Goal: Transaction & Acquisition: Purchase product/service

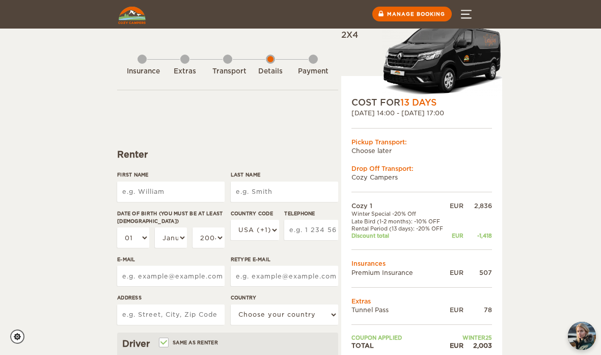
click at [448, 56] on img at bounding box center [442, 58] width 120 height 75
click at [445, 67] on img at bounding box center [442, 58] width 120 height 75
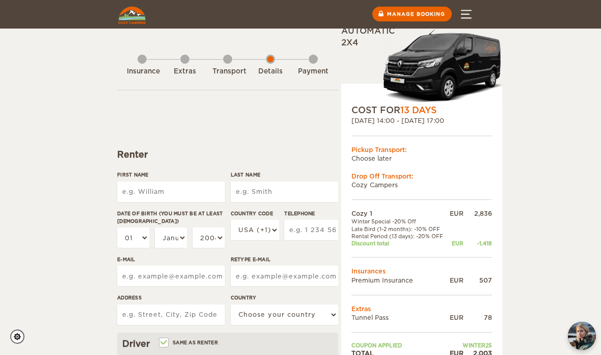
click at [192, 71] on div "Extras" at bounding box center [185, 72] width 31 height 10
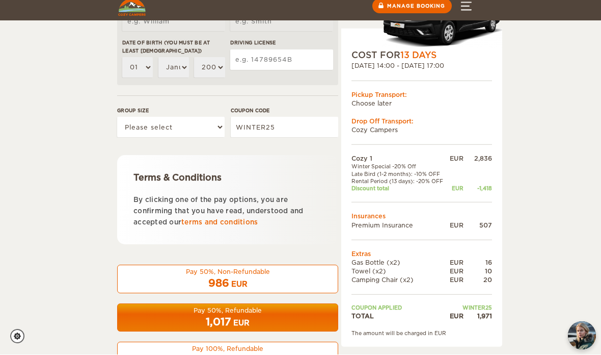
scroll to position [357, 0]
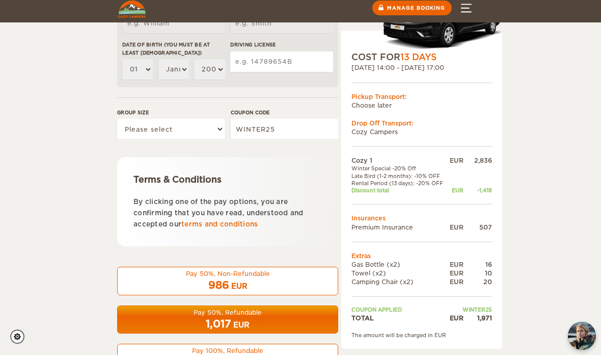
click at [276, 280] on div "986 EUR" at bounding box center [228, 285] width 208 height 15
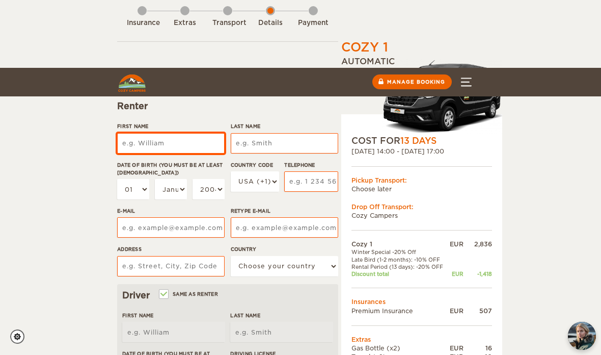
scroll to position [116, 0]
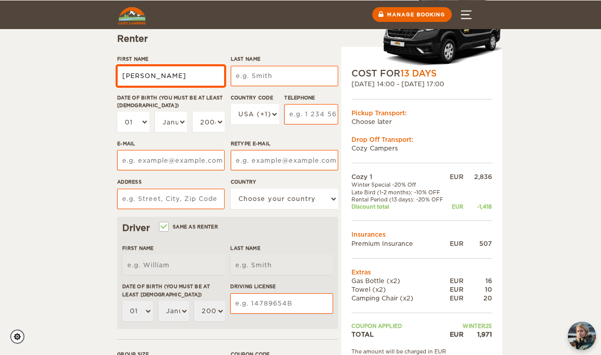
type input "[PERSON_NAME]"
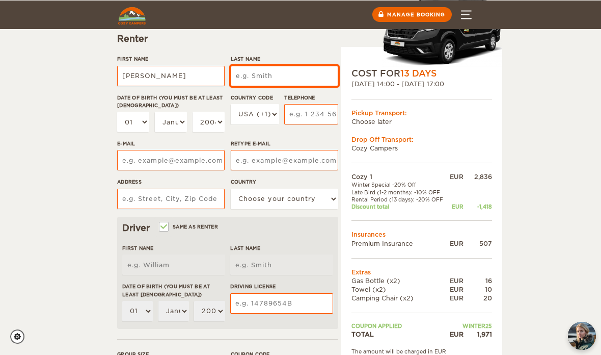
click at [278, 75] on input "Last Name" at bounding box center [285, 76] width 108 height 20
type input "[PERSON_NAME]"
type input "Hägerlund"
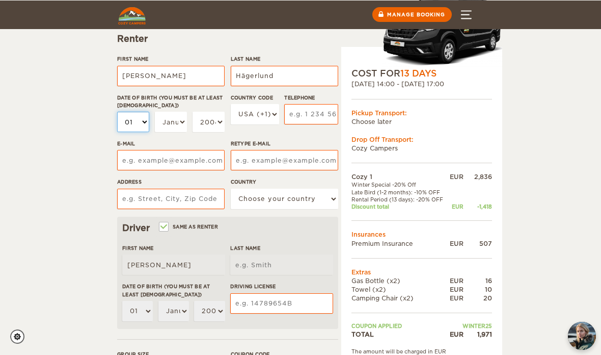
click at [145, 123] on select "01 02 03 04 05 06 07 08 09 10 11 12 13 14 15 16 17 18 19 20 21 22 23 24 25 26 2…" at bounding box center [133, 122] width 32 height 20
type input "Hägerlund"
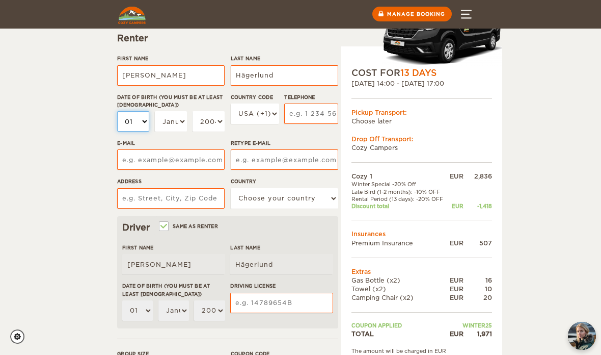
select select "19"
click at [171, 121] on select "January February March April May June July August September October November De…" at bounding box center [171, 121] width 32 height 20
select select "11"
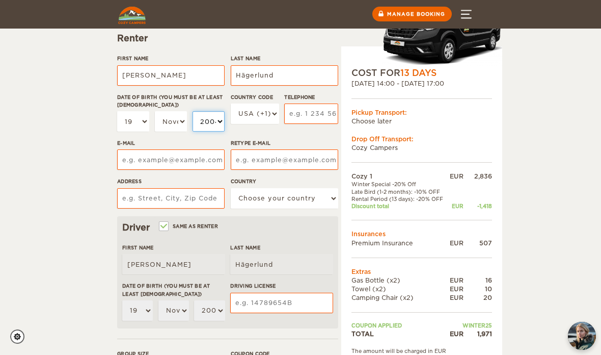
click at [210, 117] on select "2004 2003 2002 2001 2000 1999 1998 1997 1996 1995 1994 1993 1992 1991 1990 1989…" at bounding box center [209, 121] width 32 height 20
select select "1973"
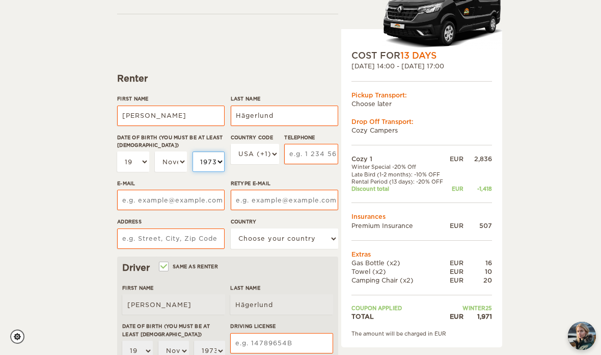
scroll to position [77, 0]
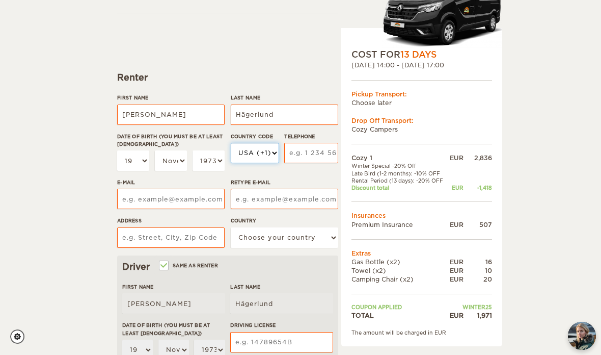
click at [273, 153] on select "USA (+1) UK (+44) Germany (+49) Algeria (+213) Andorra (+376) Angola (+244) Ang…" at bounding box center [255, 153] width 48 height 20
select select "46"
click at [321, 156] on input "Telephone" at bounding box center [311, 153] width 54 height 20
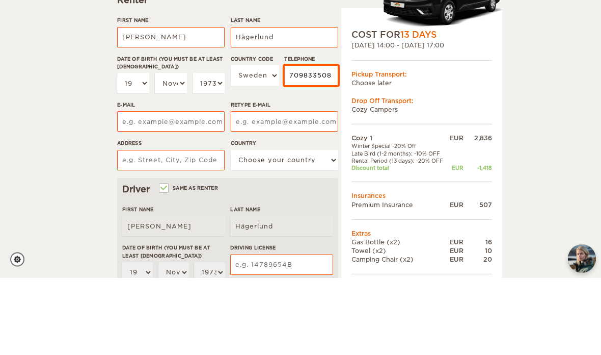
type input "709833508"
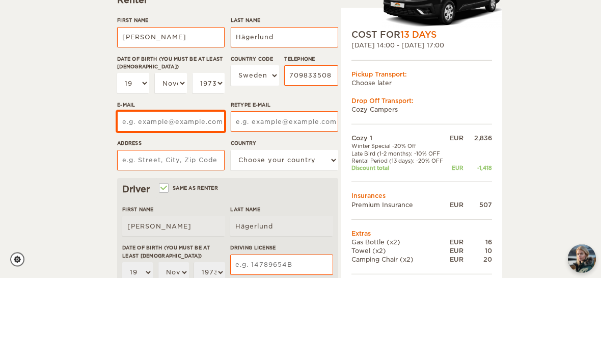
click at [197, 189] on input "E-mail" at bounding box center [171, 199] width 108 height 20
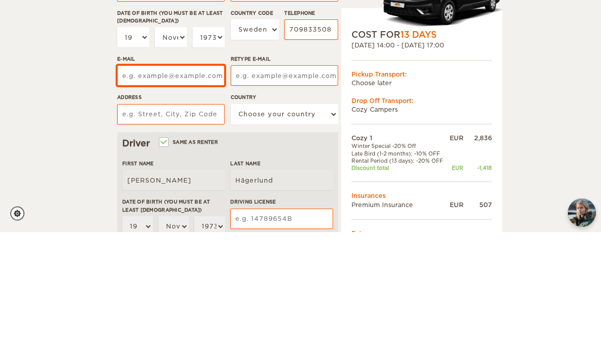
type input "[EMAIL_ADDRESS][DOMAIN_NAME]"
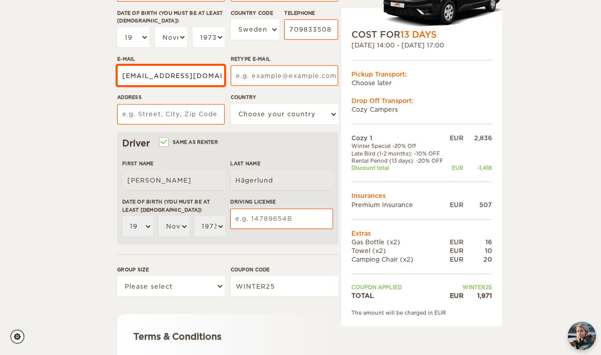
type input "[EMAIL_ADDRESS][DOMAIN_NAME]"
type input "[STREET_ADDRESS]"
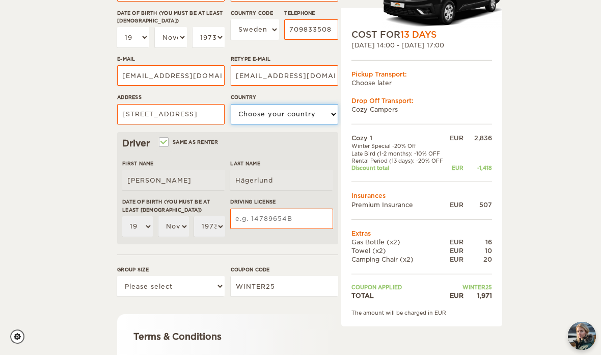
select select "201"
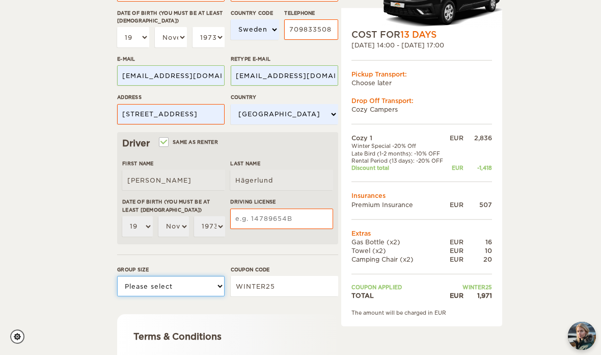
click at [217, 284] on select "Please select 1 2" at bounding box center [171, 286] width 108 height 20
select select "2"
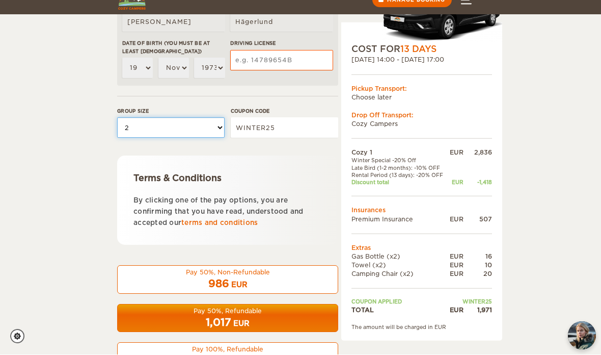
scroll to position [357, 0]
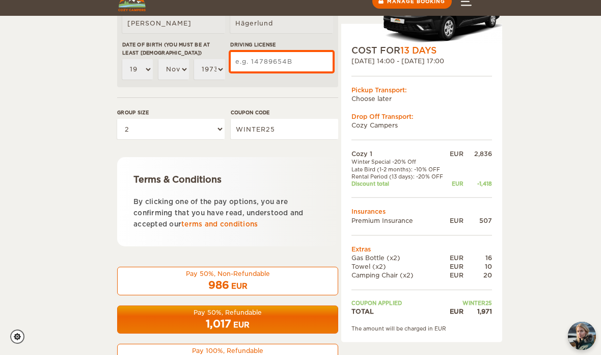
click at [284, 70] on input "Driving License" at bounding box center [281, 61] width 103 height 20
type input "287006407"
click at [289, 278] on div "986 EUR" at bounding box center [228, 285] width 208 height 15
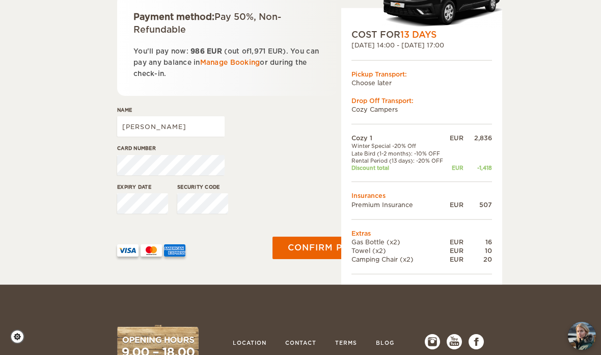
scroll to position [183, 0]
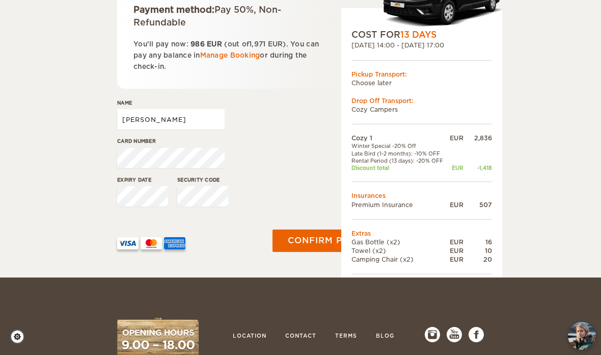
click at [182, 122] on input "[PERSON_NAME]" at bounding box center [171, 119] width 108 height 20
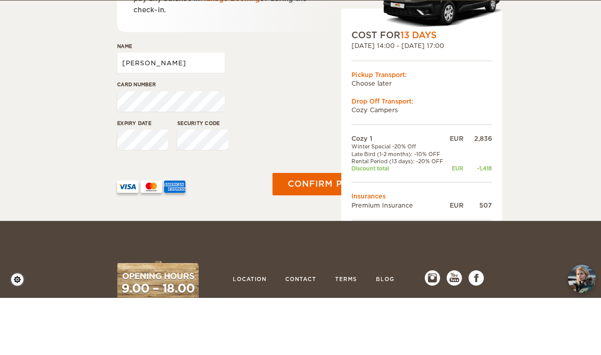
type input "[PERSON_NAME]"
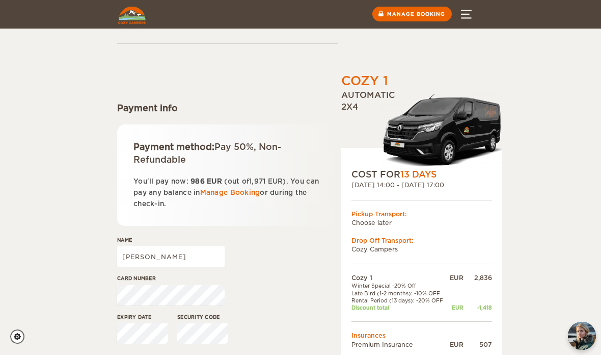
scroll to position [0, 0]
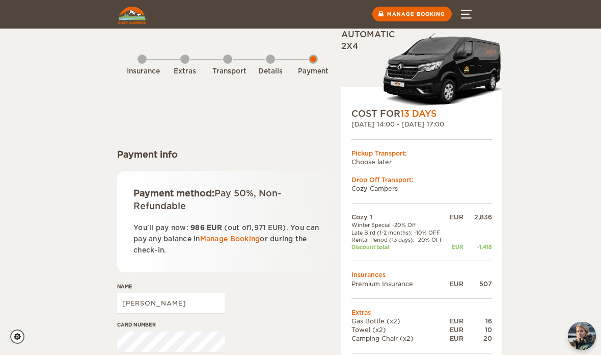
click at [460, 121] on div "04. Oct 2025 14:00 - 16. Oct 2025 17:00" at bounding box center [422, 124] width 141 height 9
click at [422, 122] on div "04. Oct 2025 14:00 - 16. Oct 2025 17:00" at bounding box center [422, 124] width 141 height 9
click at [426, 117] on span "13 Days" at bounding box center [418, 114] width 36 height 10
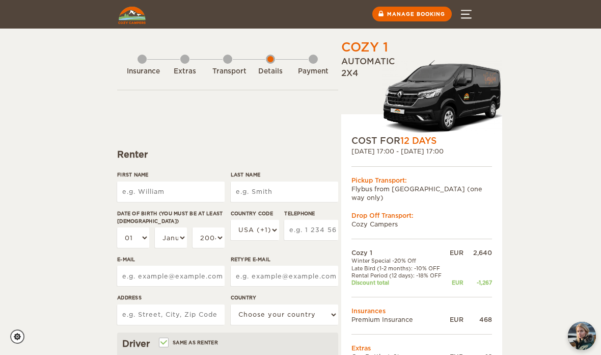
click at [182, 193] on input "First Name" at bounding box center [171, 191] width 108 height 20
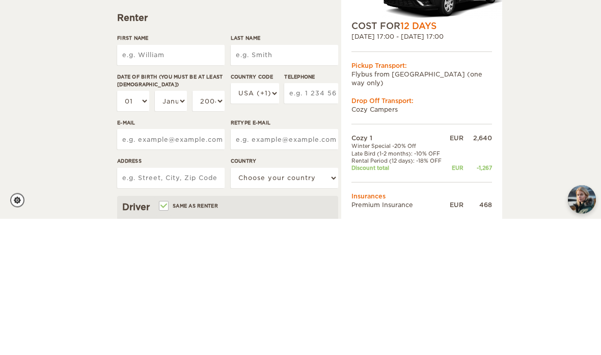
type input "[PERSON_NAME]"
type input "Hägerlund"
select select "46"
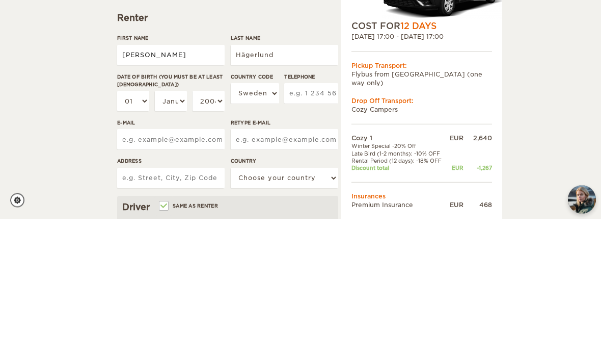
scroll to position [137, 0]
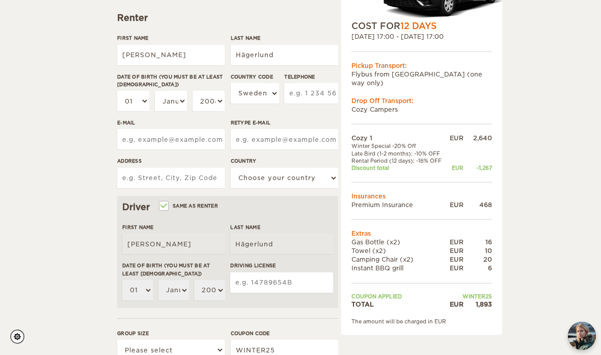
type input "709833508"
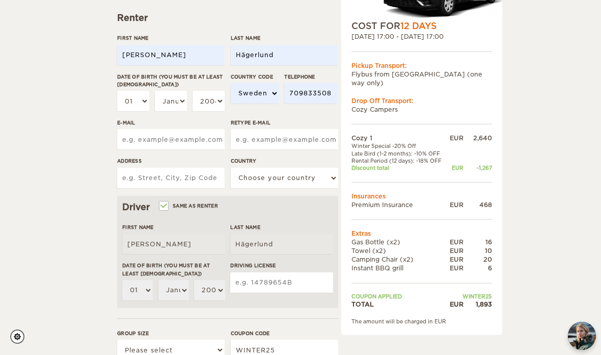
type input "mattias.hagerlund@outlook.com"
type input "Forsythiavägen 6"
select select "201"
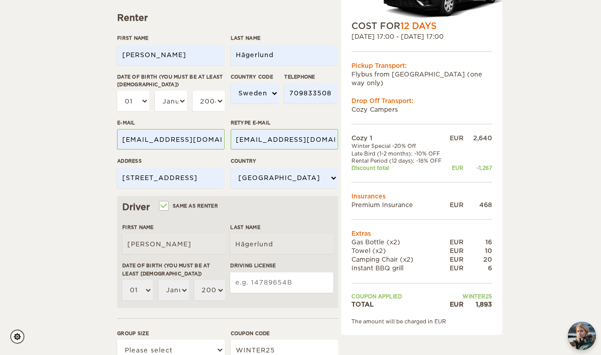
click at [142, 101] on select "01 02 03 04 05 06 07 08 09 10 11 12 13 14 15 16 17 18 19 20 21 22 23 24 25 26 2…" at bounding box center [133, 101] width 32 height 20
select select "19"
click at [183, 99] on select "January February March April May June July August September October November De…" at bounding box center [171, 101] width 32 height 20
select select "06"
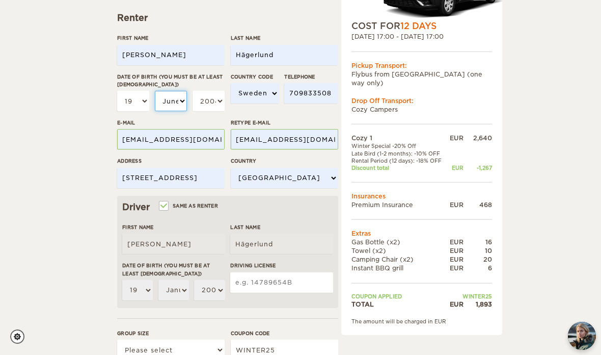
select select "06"
click at [180, 102] on select "January February March April May June July August September October November De…" at bounding box center [171, 101] width 32 height 20
select select "11"
click at [216, 98] on select "2004 2003 2002 2001 2000 1999 1998 1997 1996 1995 1994 1993 1992 1991 1990 1989…" at bounding box center [209, 101] width 32 height 20
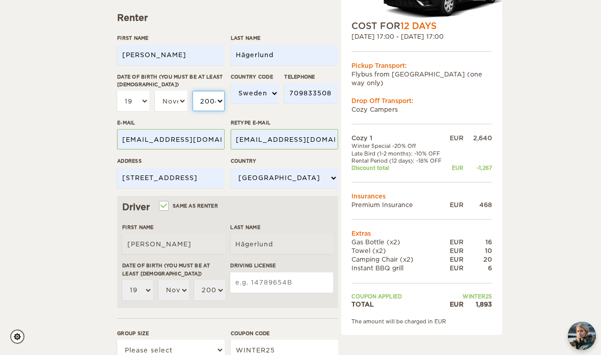
select select "1973"
click at [288, 281] on input "Driving License" at bounding box center [281, 282] width 103 height 20
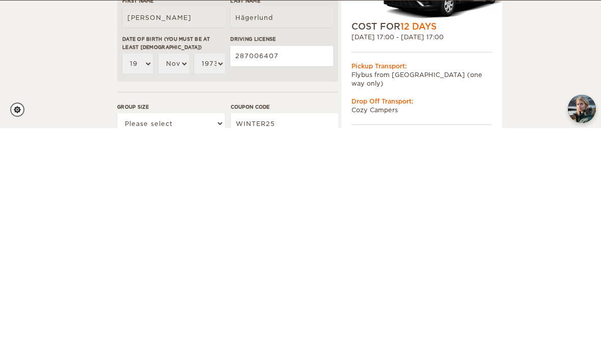
scroll to position [363, 0]
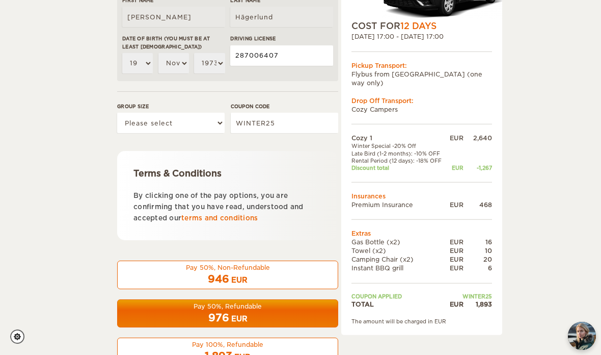
type input "287006407"
click at [220, 126] on select "Please select 1 2" at bounding box center [171, 123] width 108 height 20
select select "2"
click at [275, 273] on div "946 EUR" at bounding box center [228, 279] width 208 height 15
click at [258, 272] on div "946 EUR" at bounding box center [228, 279] width 208 height 15
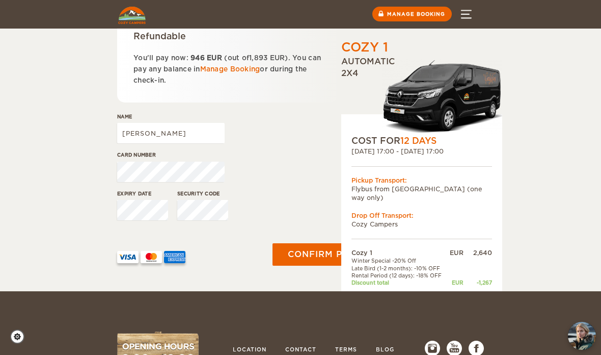
scroll to position [129, 0]
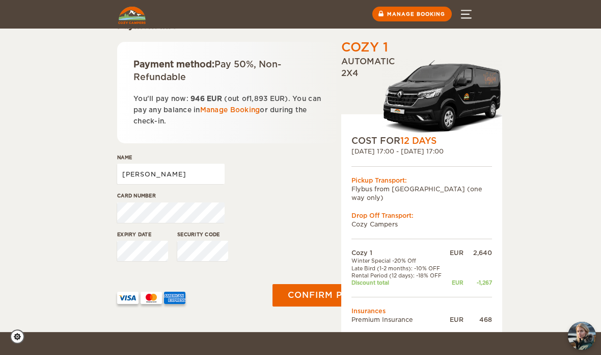
click at [188, 176] on input "[PERSON_NAME]" at bounding box center [171, 174] width 108 height 20
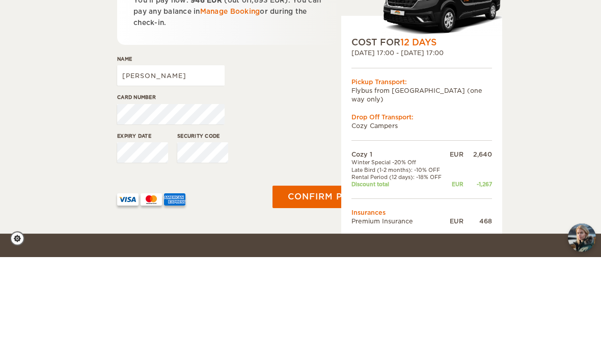
type input "[PERSON_NAME]"
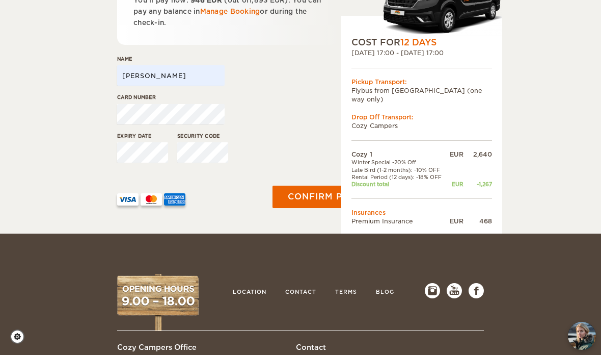
scroll to position [227, 0]
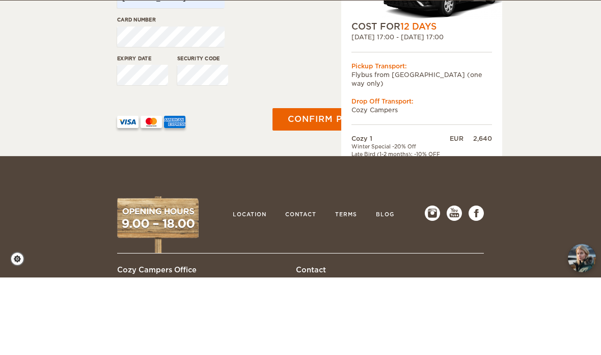
click at [545, 101] on div "Cozy 1 Expand Collapse Total 1,893 EUR Automatic 2x4 COST FOR 12 Days 04. Oct 2…" at bounding box center [300, 3] width 601 height 461
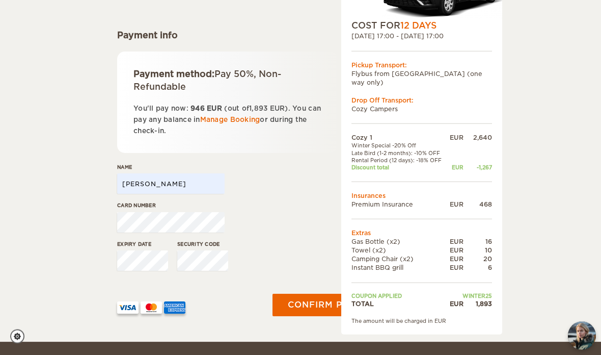
scroll to position [120, 0]
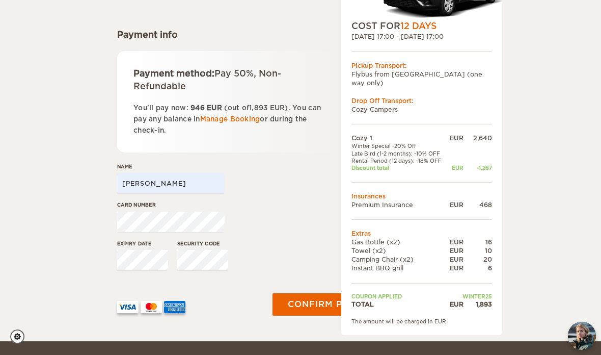
click at [319, 303] on button "Confirm payment" at bounding box center [335, 304] width 125 height 22
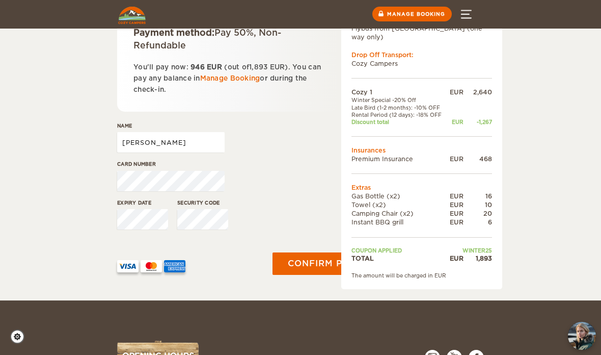
click at [175, 143] on input "[PERSON_NAME]" at bounding box center [171, 142] width 108 height 20
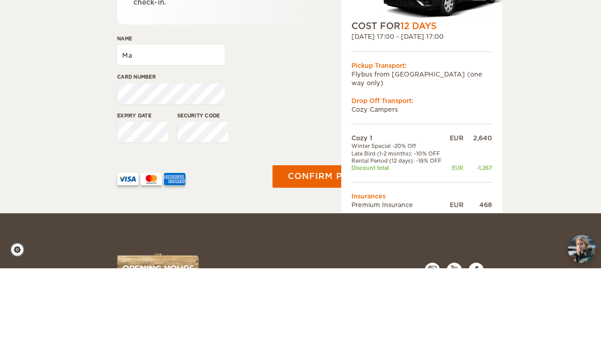
type input "M"
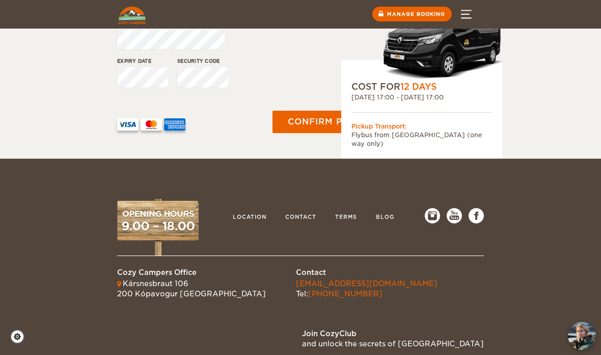
scroll to position [343, 0]
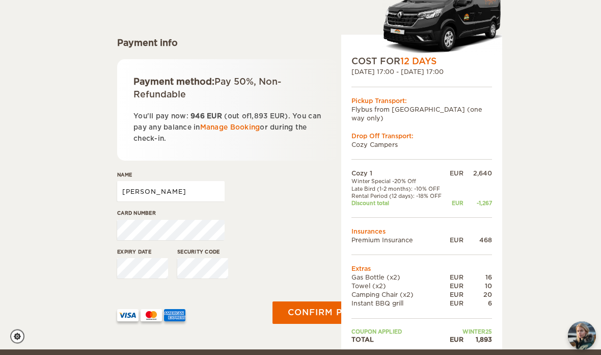
type input "Jenny Hägerlund"
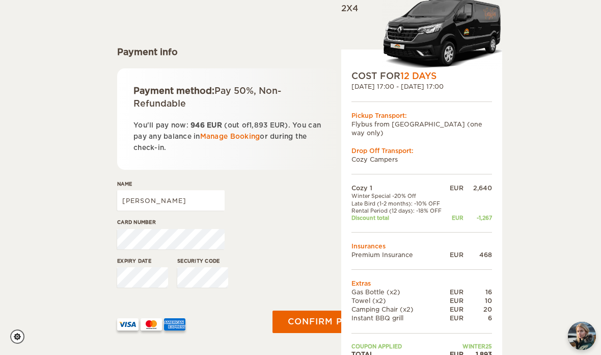
scroll to position [109, 0]
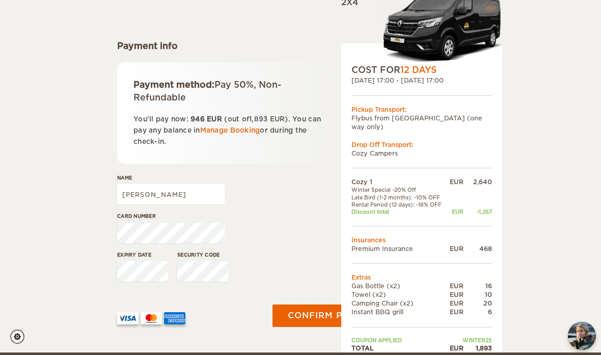
click at [323, 313] on button "Confirm payment" at bounding box center [335, 315] width 125 height 22
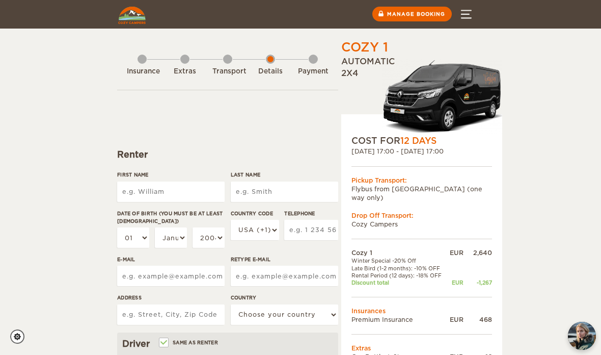
click at [187, 195] on input "First Name" at bounding box center [171, 191] width 108 height 20
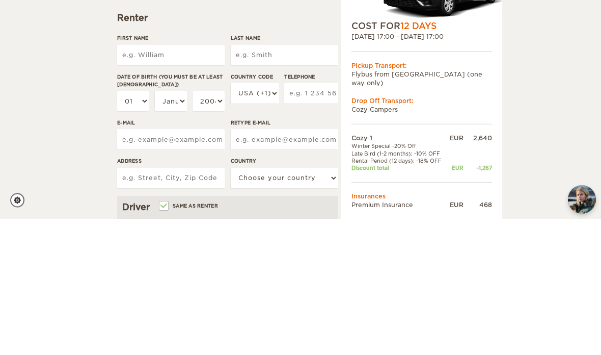
type input "[PERSON_NAME]"
type input "Hägerlund"
select select "46"
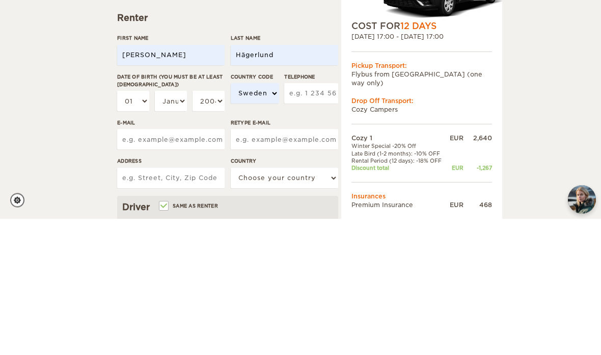
scroll to position [137, 0]
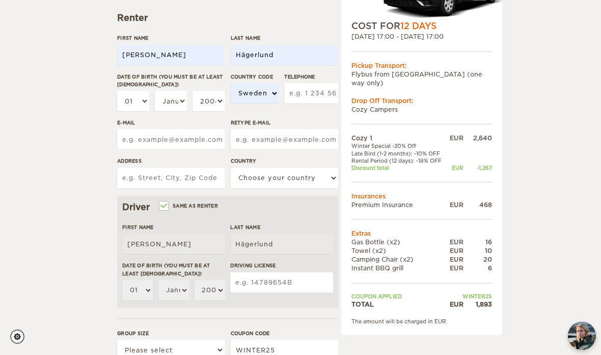
type input "709833508"
type input "[EMAIL_ADDRESS][DOMAIN_NAME]"
type input "[STREET_ADDRESS]"
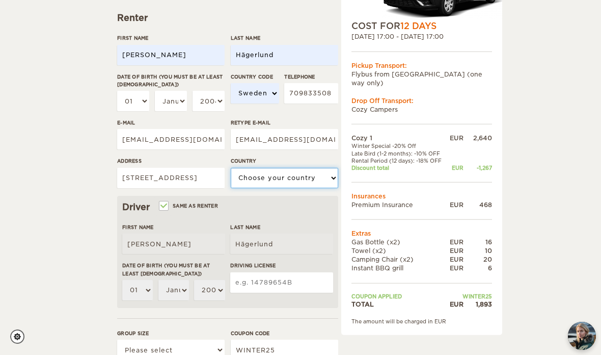
select select "201"
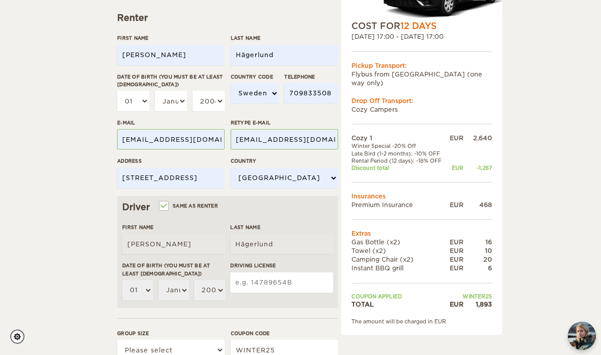
click at [140, 101] on select "01 02 03 04 05 06 07 08 09 10 11 12 13 14 15 16 17 18 19 20 21 22 23 24 25 26 2…" at bounding box center [133, 101] width 32 height 20
select select "19"
click at [179, 103] on select "January February March April May June July August September October November De…" at bounding box center [171, 101] width 32 height 20
select select "07"
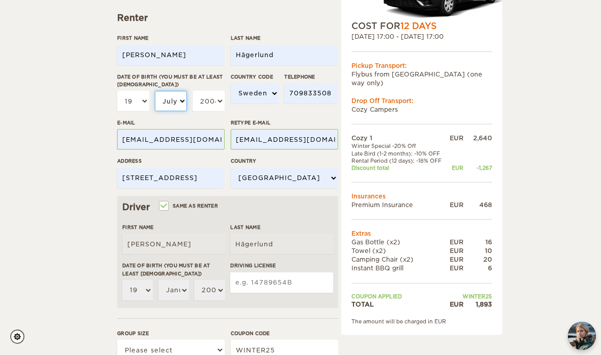
select select "07"
click at [179, 96] on select "January February March April May June July August September October November De…" at bounding box center [171, 101] width 32 height 20
select select "11"
click at [213, 102] on select "2004 2003 2002 2001 2000 1999 1998 1997 1996 1995 1994 1993 1992 1991 1990 1989…" at bounding box center [209, 101] width 32 height 20
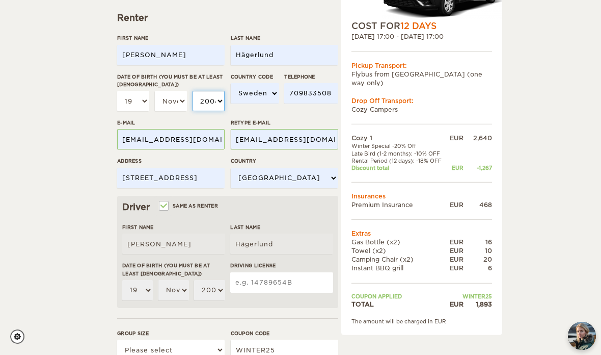
select select "1973"
click at [290, 279] on input "Driving License" at bounding box center [281, 282] width 103 height 20
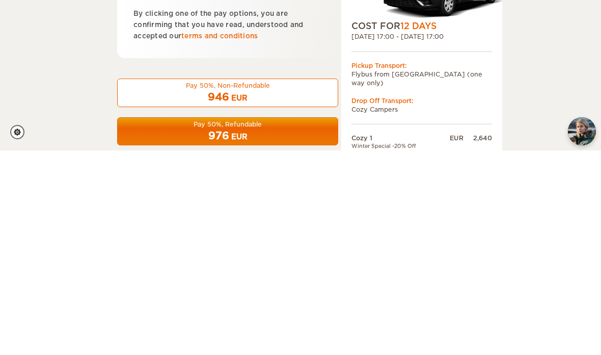
scroll to position [473, 0]
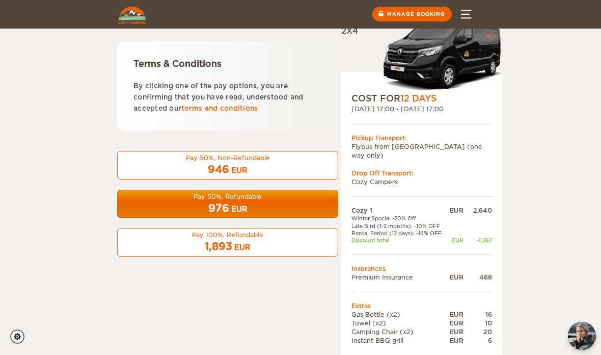
type input "287006407"
click at [275, 167] on div "946 EUR" at bounding box center [228, 169] width 208 height 15
click at [260, 164] on div "946 EUR" at bounding box center [228, 169] width 208 height 15
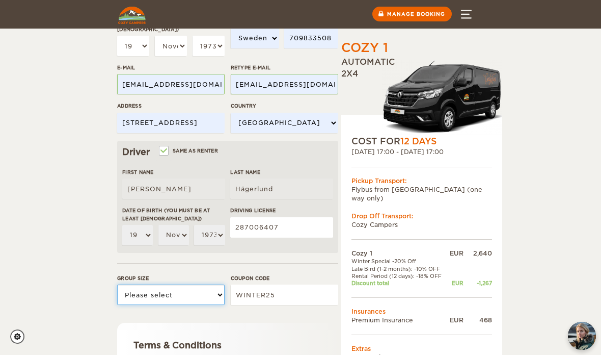
scroll to position [191, 0]
click at [218, 291] on select "Please select 1 2" at bounding box center [171, 295] width 108 height 20
select select "2"
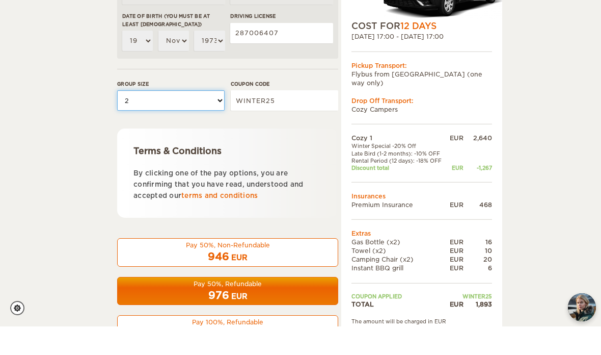
scroll to position [357, 0]
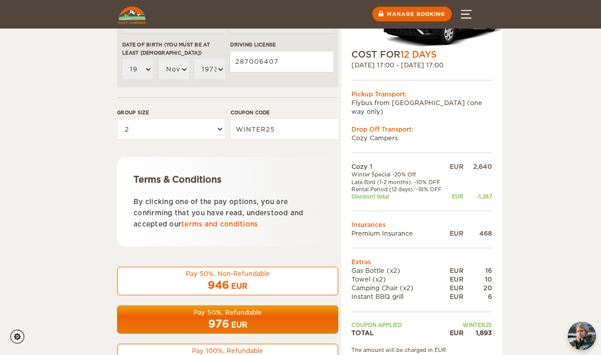
click at [268, 278] on div "946 EUR" at bounding box center [228, 285] width 208 height 15
click at [277, 269] on div "Pay 50%, Non-Refundable" at bounding box center [228, 273] width 208 height 9
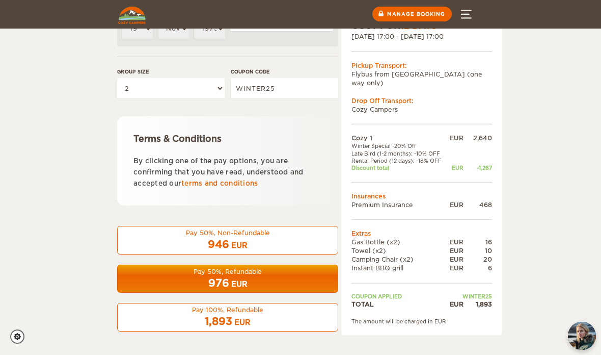
click at [265, 240] on div "946 EUR" at bounding box center [228, 244] width 208 height 15
click at [272, 237] on div "946 EUR" at bounding box center [228, 244] width 208 height 15
click at [271, 276] on div "976 EUR" at bounding box center [228, 283] width 208 height 15
click at [264, 315] on div "1,893 EUR" at bounding box center [228, 321] width 208 height 15
click at [263, 238] on div "946 EUR" at bounding box center [228, 244] width 208 height 15
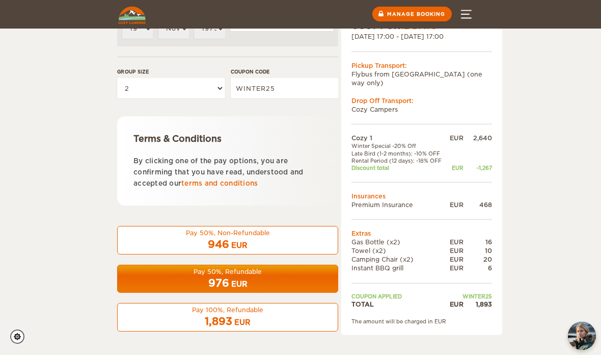
click at [268, 237] on div "Pay 50%, Non-Refundable" at bounding box center [228, 232] width 208 height 9
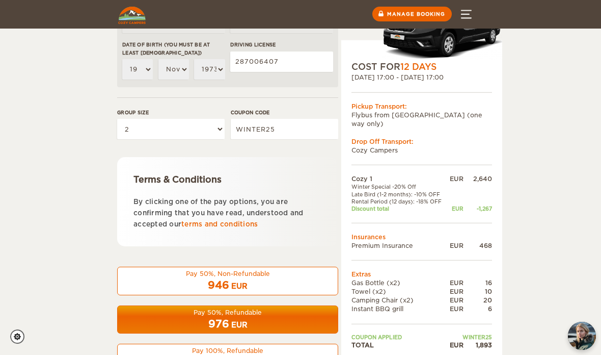
click at [265, 278] on div "946 EUR" at bounding box center [228, 285] width 208 height 15
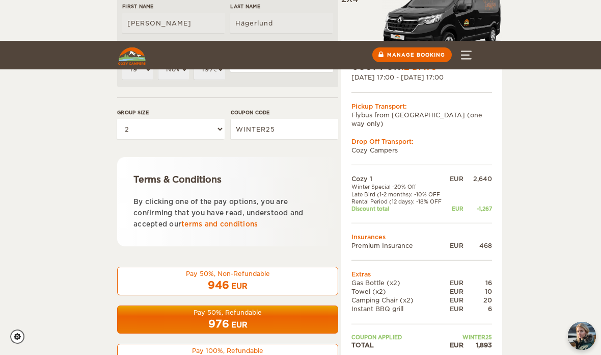
scroll to position [398, 0]
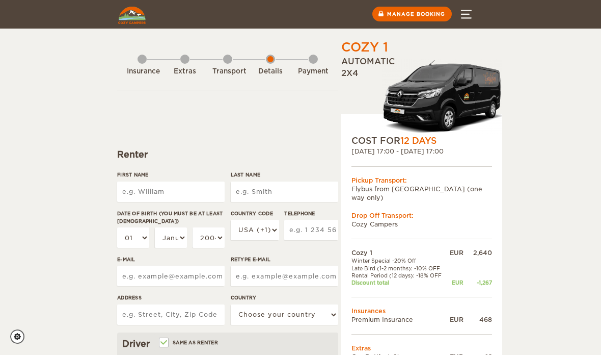
scroll to position [398, 0]
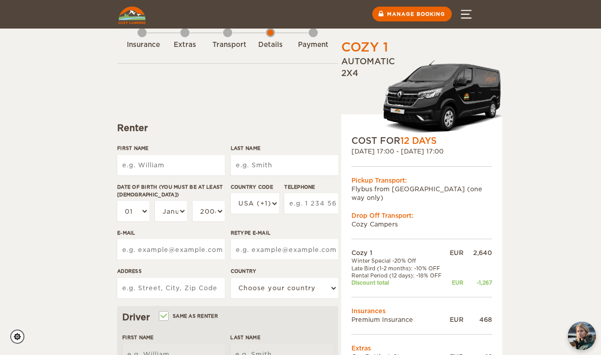
click at [174, 157] on input "First Name" at bounding box center [171, 165] width 108 height 20
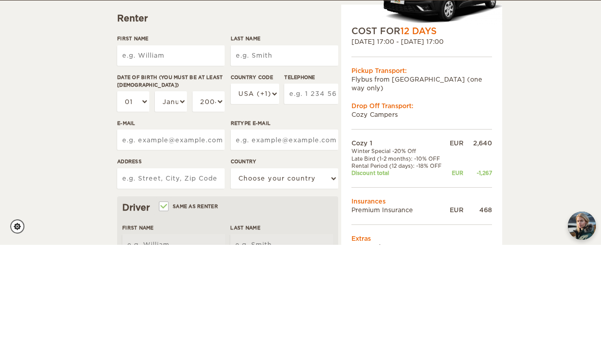
type input "[PERSON_NAME]"
type input "Hägerlund"
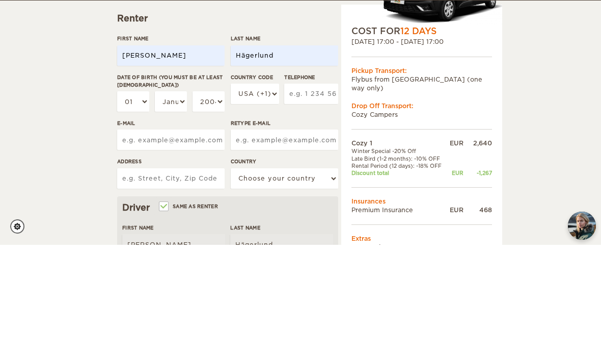
select select "46"
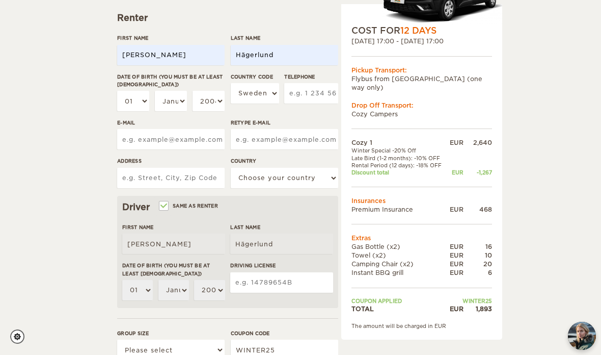
type input "709833508"
type input "mattias.hagerlund@outlook.com"
type input "Forsythiavägen 6"
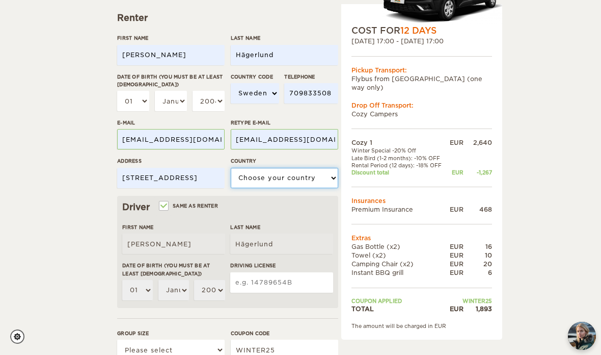
select select "201"
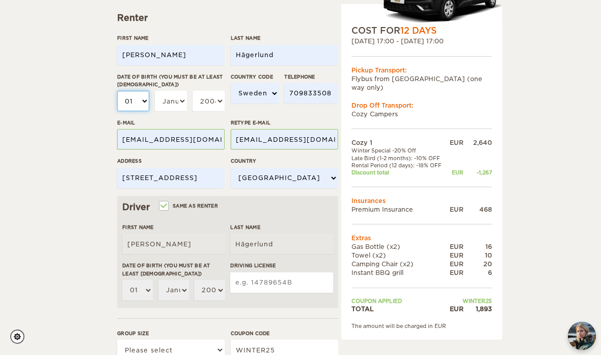
click at [144, 95] on select "01 02 03 04 05 06 07 08 09 10 11 12 13 14 15 16 17 18 19 20 21 22 23 24 25 26 2…" at bounding box center [133, 101] width 32 height 20
select select "19"
click at [179, 94] on select "January February March April May June July August September October November De…" at bounding box center [171, 101] width 32 height 20
select select "11"
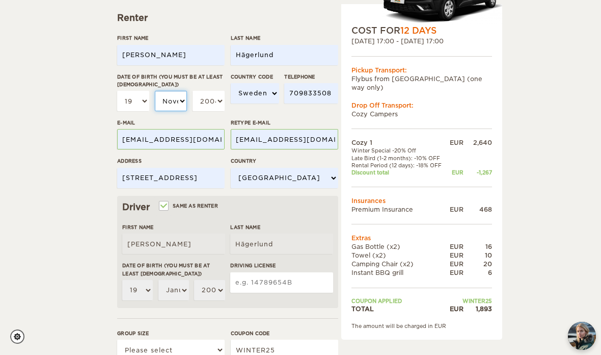
select select "11"
click at [214, 100] on select "2004 2003 2002 2001 2000 1999 1998 1997 1996 1995 1994 1993 1992 1991 1990 1989…" at bounding box center [209, 101] width 32 height 20
select select "1973"
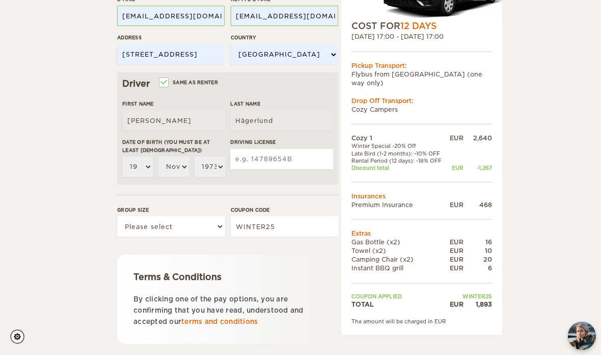
scroll to position [261, 0]
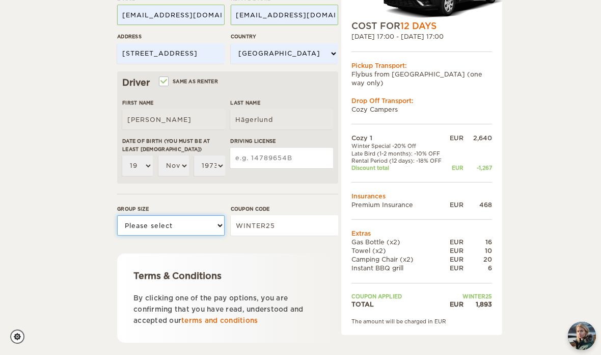
click at [223, 224] on select "Please select 1 2" at bounding box center [171, 225] width 108 height 20
select select "2"
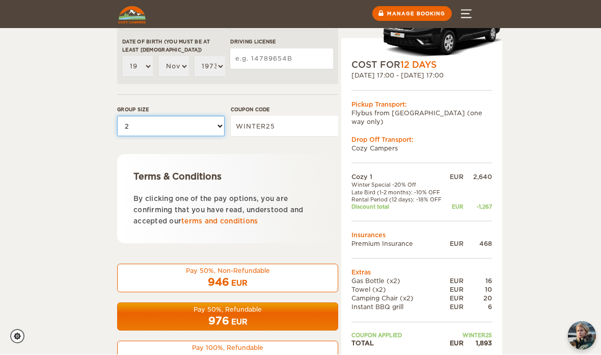
scroll to position [357, 0]
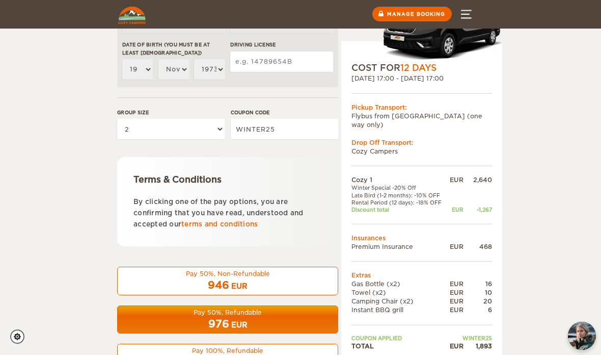
click at [275, 278] on div "946 EUR" at bounding box center [228, 285] width 208 height 15
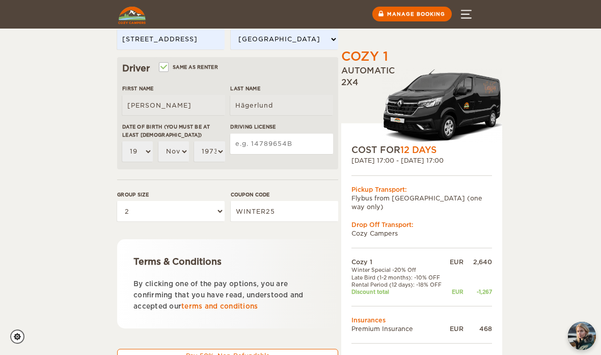
scroll to position [342, 0]
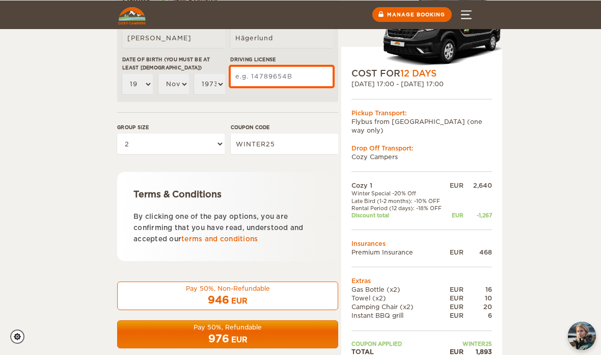
click at [281, 73] on input "Driving License" at bounding box center [281, 76] width 103 height 20
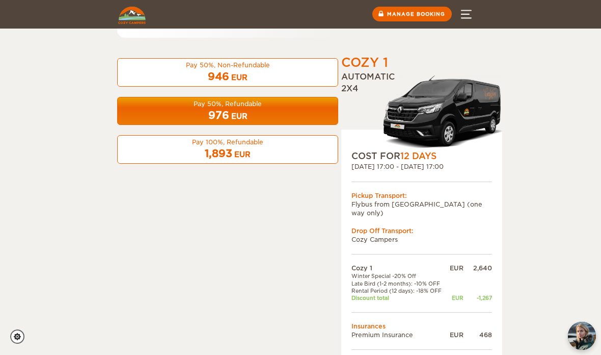
scroll to position [488, 0]
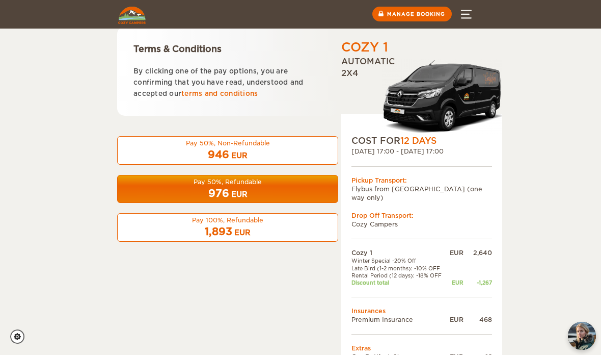
type input "287006407"
click at [274, 147] on div "946 EUR" at bounding box center [228, 154] width 208 height 15
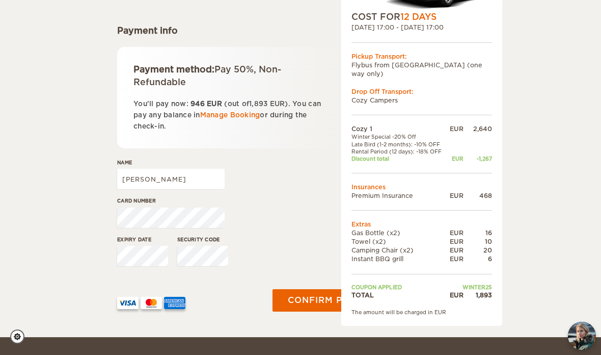
scroll to position [142, 0]
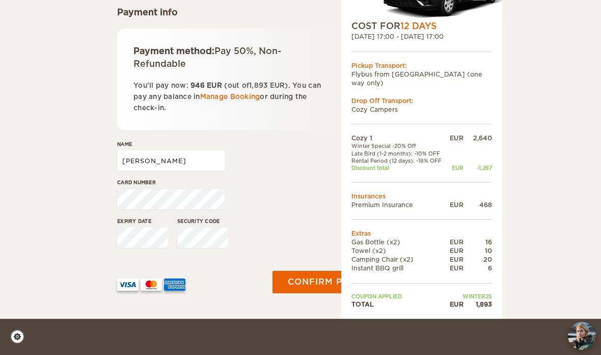
click at [194, 158] on input "Mattias" at bounding box center [171, 160] width 108 height 20
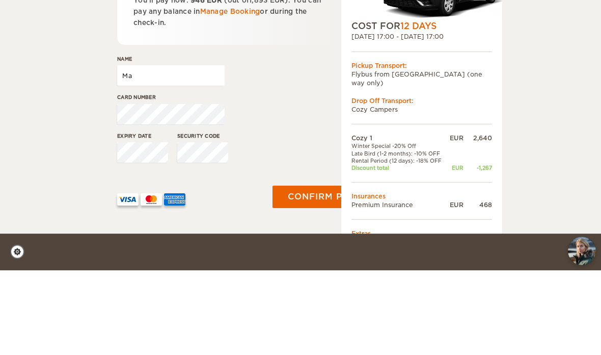
type input "M"
type input "J"
type input "Mattias Hägerlund"
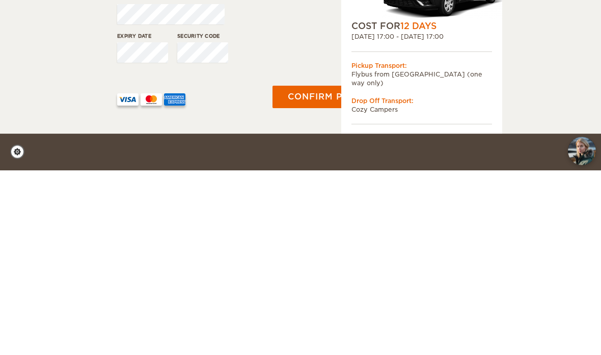
click at [322, 271] on button "Confirm payment" at bounding box center [335, 282] width 125 height 22
